Goal: Check status: Check status

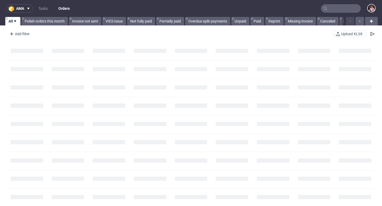
click at [338, 8] on input "text" at bounding box center [341, 8] width 40 height 8
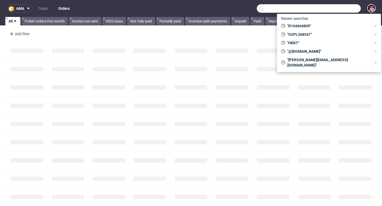
paste input "R887741698"
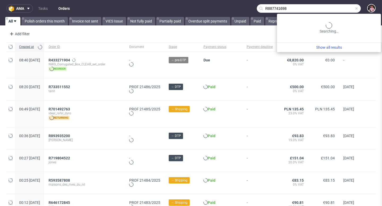
type input "R887741698"
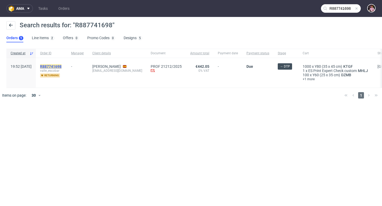
click at [61, 65] on mark "R887741698" at bounding box center [50, 66] width 21 height 4
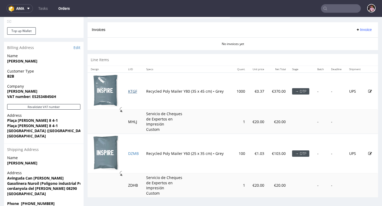
scroll to position [237, 0]
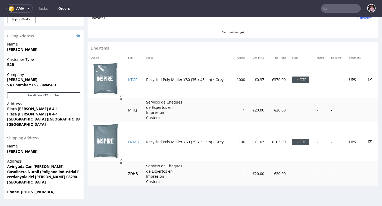
click at [350, 10] on input "text" at bounding box center [341, 8] width 40 height 8
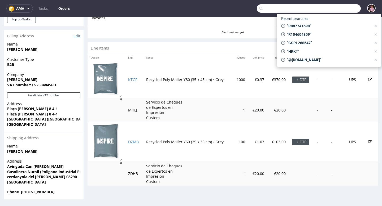
paste input "R349457418"
type input "R349457418"
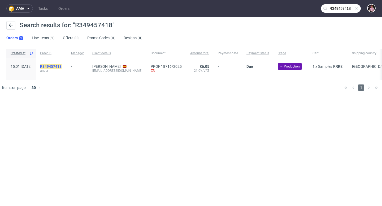
click at [61, 67] on mark "R349457418" at bounding box center [50, 66] width 21 height 4
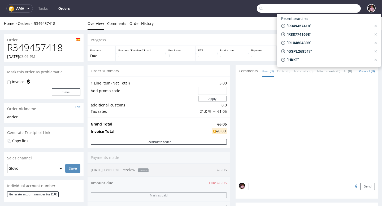
click at [348, 10] on input "text" at bounding box center [309, 8] width 104 height 8
paste input "R751409610"
type input "R751409610"
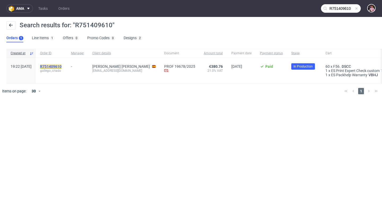
click at [60, 66] on mark "R751409610" at bounding box center [50, 66] width 21 height 4
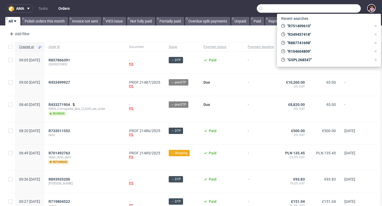
click at [344, 10] on input "text" at bounding box center [309, 8] width 104 height 8
paste input "R263406145"
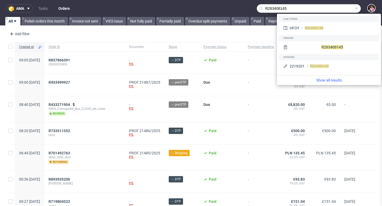
type input "R263406145"
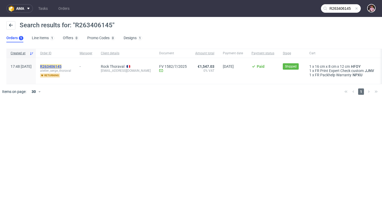
click at [61, 67] on mark "R263406145" at bounding box center [50, 66] width 21 height 4
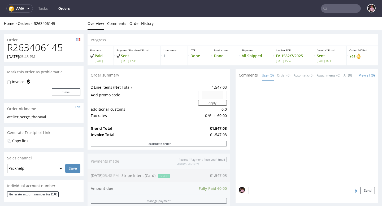
click at [39, 47] on h1 "R263406145" at bounding box center [43, 47] width 73 height 11
copy h1 "R263406145"
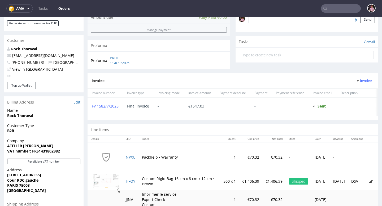
scroll to position [178, 0]
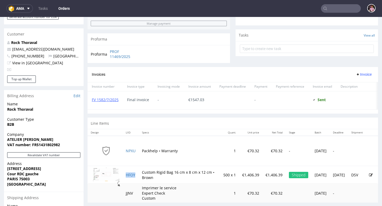
click at [126, 182] on td "HFOY" at bounding box center [130, 175] width 16 height 18
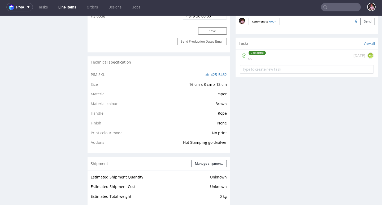
scroll to position [364, 0]
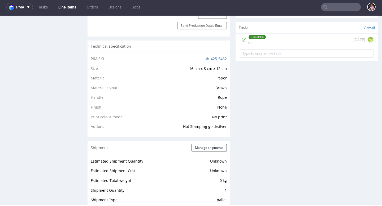
click at [280, 39] on div "Completed dc 4 months ago KM" at bounding box center [307, 40] width 134 height 12
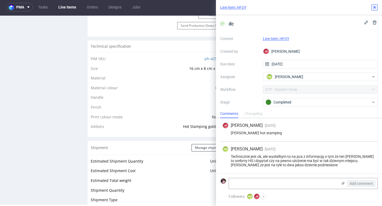
click at [372, 7] on icon at bounding box center [374, 7] width 4 height 4
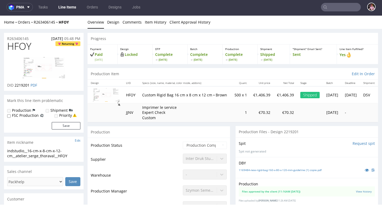
click at [44, 25] on div "Home Orders R263406145 HFOY" at bounding box center [43, 22] width 79 height 5
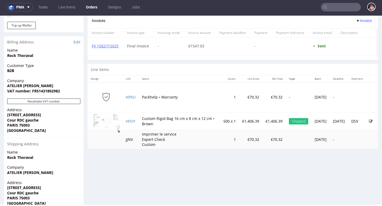
scroll to position [42, 0]
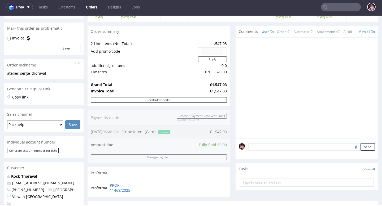
click at [347, 9] on input "text" at bounding box center [341, 7] width 40 height 8
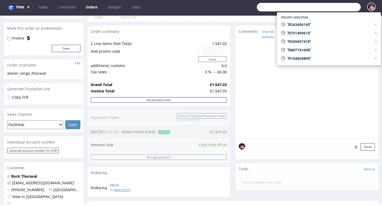
paste input "clemence@museunderwear.com"
type input "clemence@museunderwear.com"
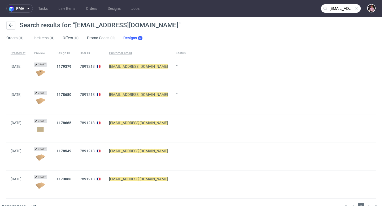
click at [354, 9] on span at bounding box center [356, 8] width 4 height 4
click at [345, 9] on input "text" at bounding box center [341, 8] width 40 height 8
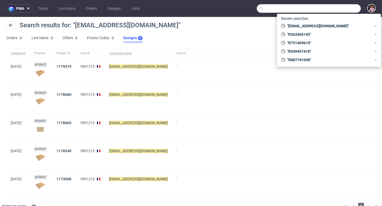
paste input "R144566230"
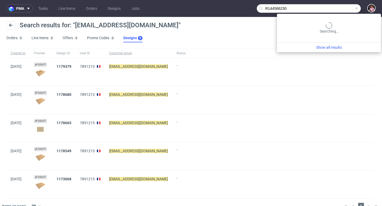
type input "R144566230"
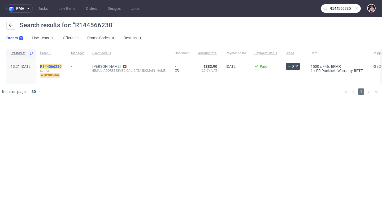
click at [61, 68] on mark "R144566230" at bounding box center [50, 66] width 21 height 4
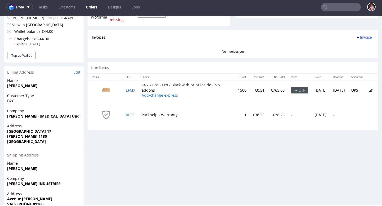
scroll to position [216, 0]
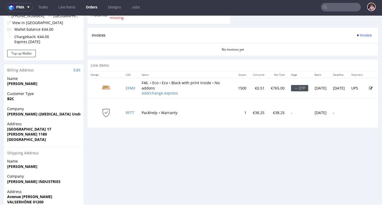
click at [352, 9] on input "text" at bounding box center [341, 7] width 40 height 8
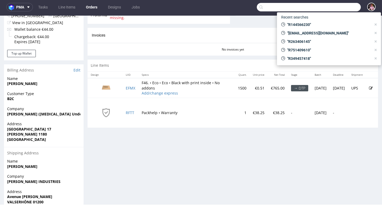
paste input "R501525648"
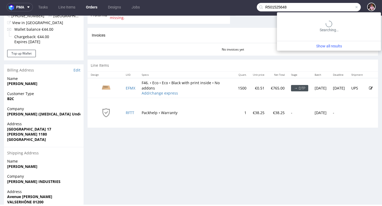
type input "R501525648"
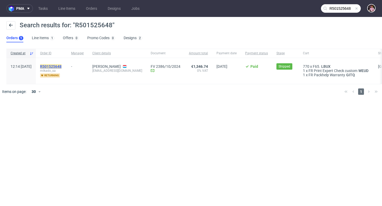
click at [61, 66] on mark "R501525648" at bounding box center [50, 66] width 21 height 4
